Goal: Task Accomplishment & Management: Complete application form

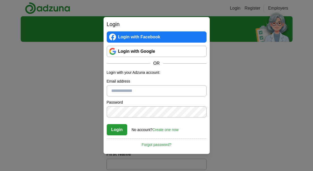
click at [156, 95] on input "Email address" at bounding box center [157, 90] width 100 height 11
type input "**********"
click at [158, 52] on link "Login with Google" at bounding box center [157, 51] width 100 height 11
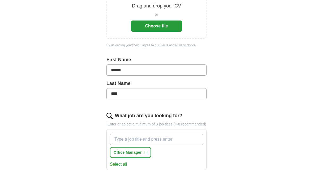
scroll to position [95, 0]
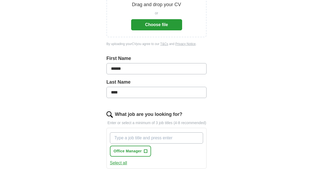
click at [158, 23] on button "Choose file" at bounding box center [156, 24] width 51 height 11
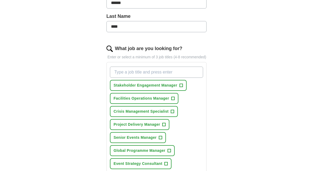
scroll to position [145, 0]
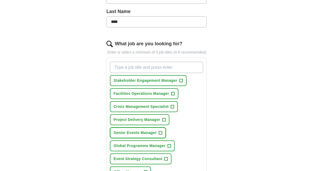
click at [161, 135] on span "+" at bounding box center [160, 133] width 3 height 4
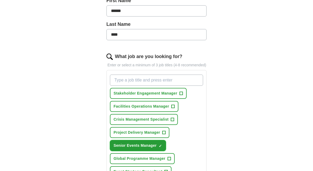
scroll to position [135, 0]
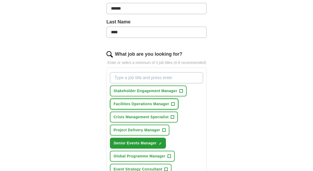
click at [173, 106] on span "+" at bounding box center [173, 104] width 3 height 4
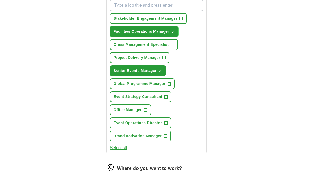
scroll to position [207, 0]
click at [146, 112] on span "+" at bounding box center [145, 109] width 3 height 4
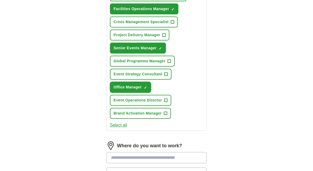
scroll to position [230, 0]
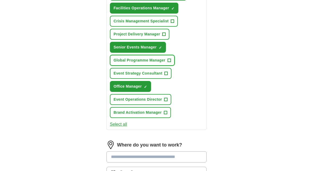
click at [171, 62] on span "+" at bounding box center [169, 60] width 3 height 4
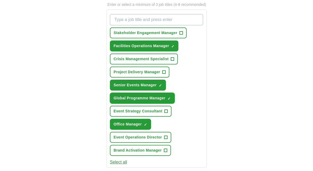
scroll to position [192, 0]
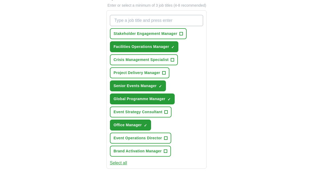
click at [166, 23] on input "What job are you looking for?" at bounding box center [157, 20] width 94 height 11
type input "WORKPLACE MANAGER"
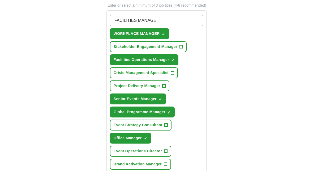
type input "FACILITIES MANAGER"
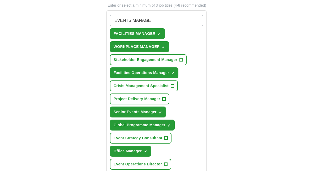
type input "EVENTS MANAGER"
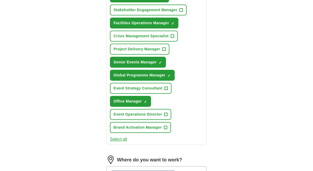
scroll to position [257, 0]
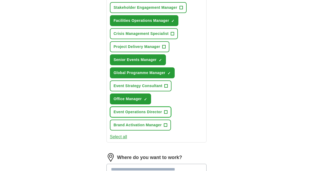
click at [167, 114] on span "+" at bounding box center [165, 112] width 3 height 4
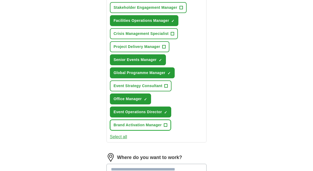
click at [166, 127] on span "+" at bounding box center [165, 125] width 3 height 4
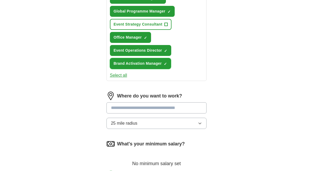
scroll to position [319, 0]
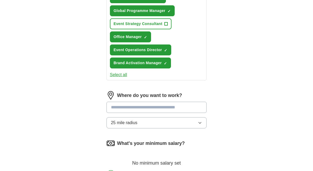
click at [180, 112] on input at bounding box center [157, 107] width 100 height 11
type input "******"
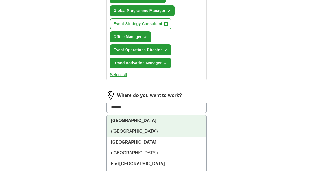
click at [175, 123] on li "[GEOGRAPHIC_DATA] ([GEOGRAPHIC_DATA])" at bounding box center [157, 126] width 100 height 22
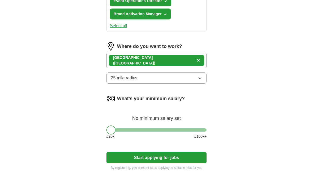
scroll to position [369, 0]
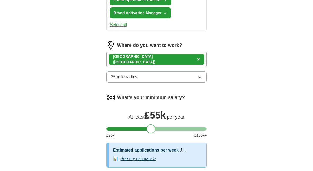
drag, startPoint x: 111, startPoint y: 135, endPoint x: 151, endPoint y: 134, distance: 40.2
click at [151, 133] on div at bounding box center [150, 128] width 9 height 9
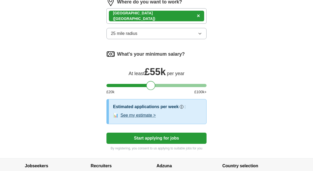
scroll to position [415, 0]
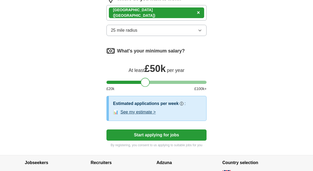
drag, startPoint x: 151, startPoint y: 86, endPoint x: 145, endPoint y: 86, distance: 5.3
click at [145, 86] on div at bounding box center [145, 82] width 9 height 9
click at [150, 115] on button "See my estimate >" at bounding box center [138, 112] width 35 height 6
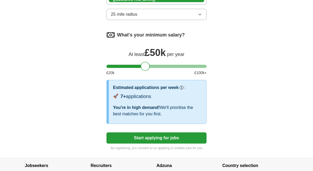
scroll to position [434, 0]
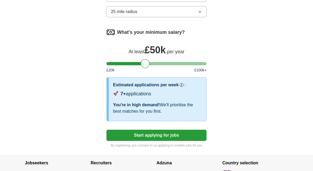
click at [189, 139] on button "Start applying for jobs" at bounding box center [157, 134] width 100 height 11
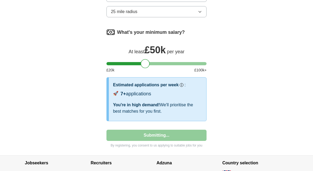
select select "**"
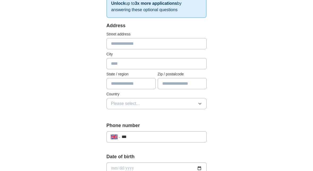
scroll to position [100, 0]
click at [148, 137] on input "***" at bounding box center [162, 136] width 81 height 6
type input "**********"
type input "******"
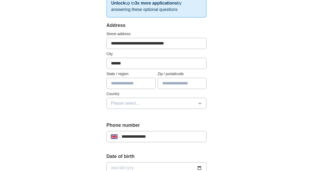
type input "******"
click at [167, 43] on input "**********" at bounding box center [157, 43] width 100 height 11
type input "**********"
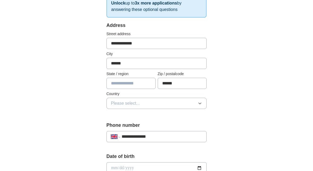
click at [171, 80] on input "******" at bounding box center [182, 83] width 49 height 11
type input "*******"
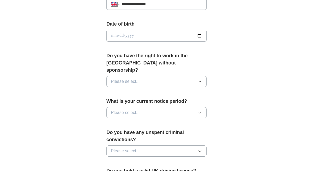
scroll to position [233, 0]
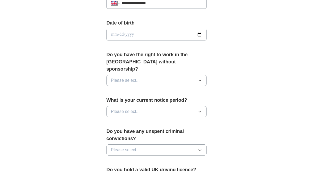
click at [167, 76] on button "Please select..." at bounding box center [157, 80] width 100 height 11
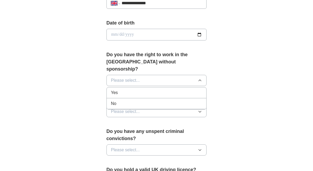
click at [167, 89] on div "Yes" at bounding box center [156, 92] width 91 height 6
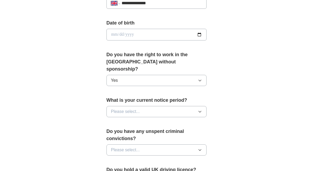
click at [170, 106] on button "Please select..." at bounding box center [157, 111] width 100 height 11
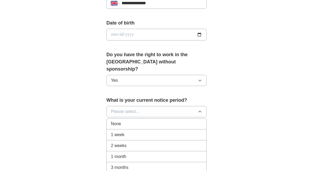
click at [170, 120] on div "None" at bounding box center [156, 123] width 91 height 6
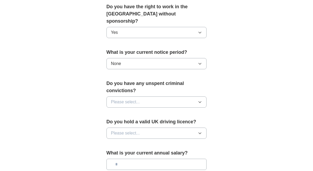
scroll to position [282, 0]
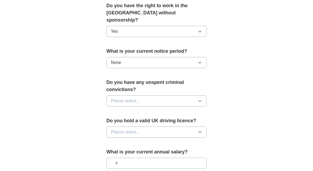
click at [163, 95] on button "Please select..." at bounding box center [157, 100] width 100 height 11
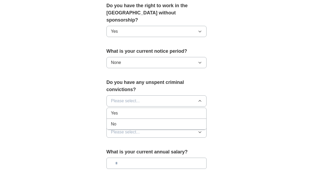
click at [164, 121] on div "No" at bounding box center [156, 124] width 91 height 6
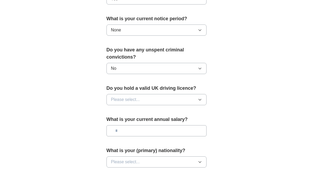
scroll to position [315, 0]
click at [157, 94] on button "Please select..." at bounding box center [157, 99] width 100 height 11
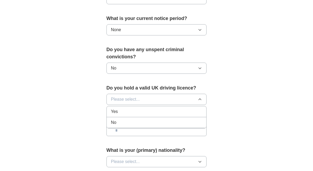
click at [158, 108] on div "Yes" at bounding box center [156, 111] width 91 height 6
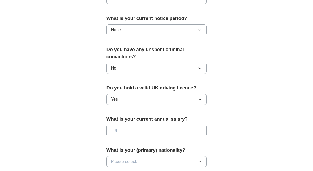
click at [158, 125] on input "text" at bounding box center [157, 130] width 100 height 11
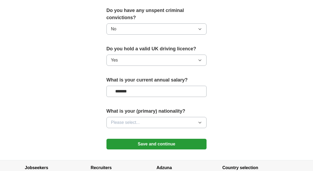
scroll to position [357, 0]
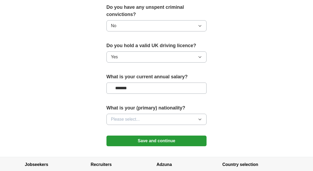
type input "*******"
click at [161, 114] on button "Please select..." at bounding box center [157, 119] width 100 height 11
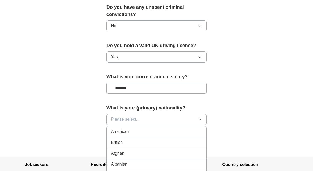
click at [162, 139] on div "British" at bounding box center [156, 142] width 91 height 6
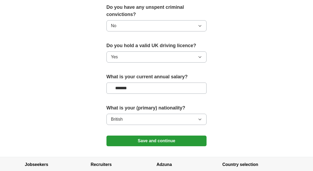
click at [173, 135] on button "Save and continue" at bounding box center [157, 140] width 100 height 11
